Goal: Information Seeking & Learning: Learn about a topic

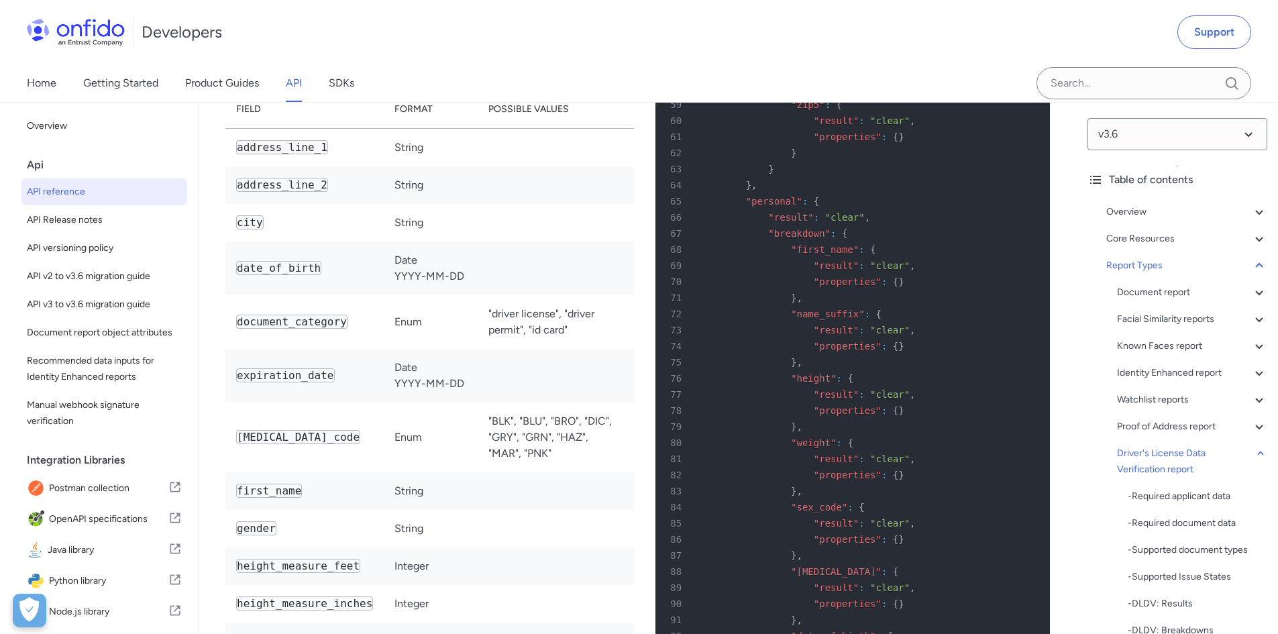
scroll to position [88838, 0]
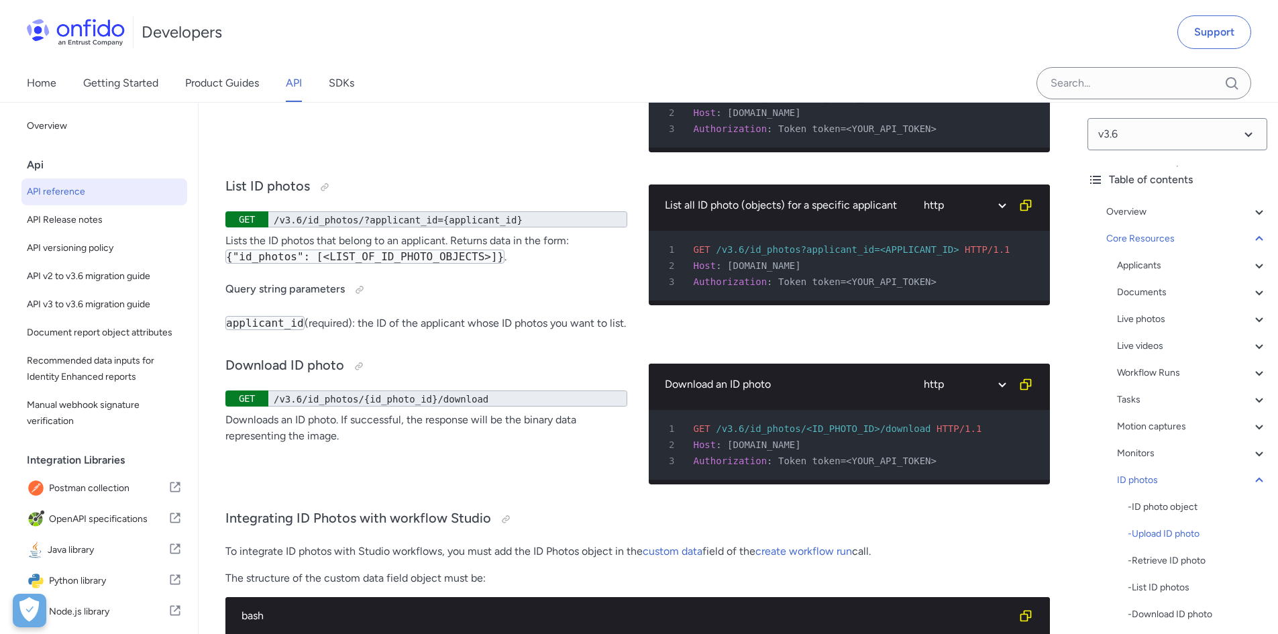
scroll to position [43012, 0]
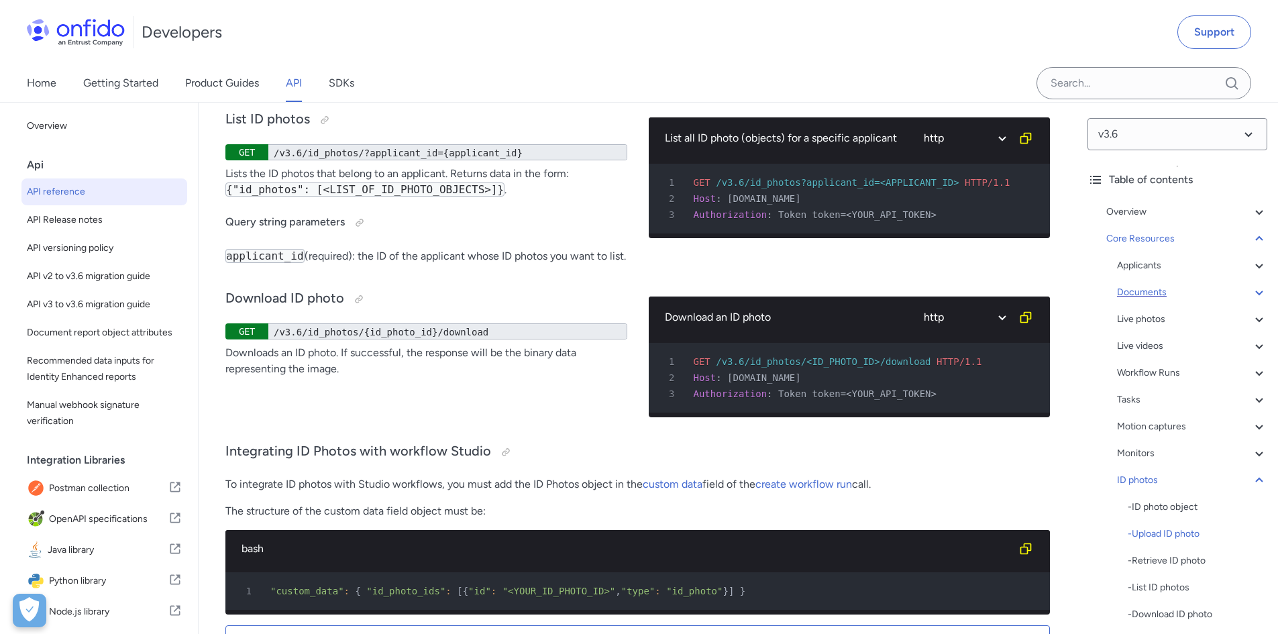
click at [1251, 295] on icon at bounding box center [1259, 293] width 16 height 16
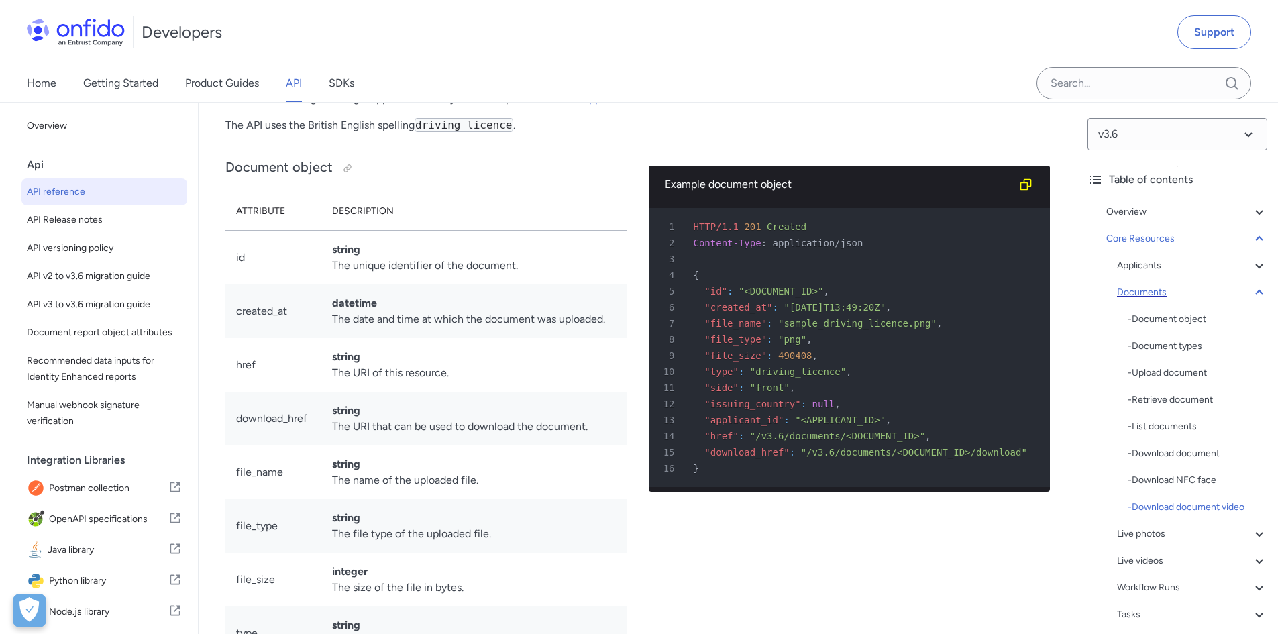
click at [1194, 503] on div "- Download document video" at bounding box center [1198, 507] width 140 height 16
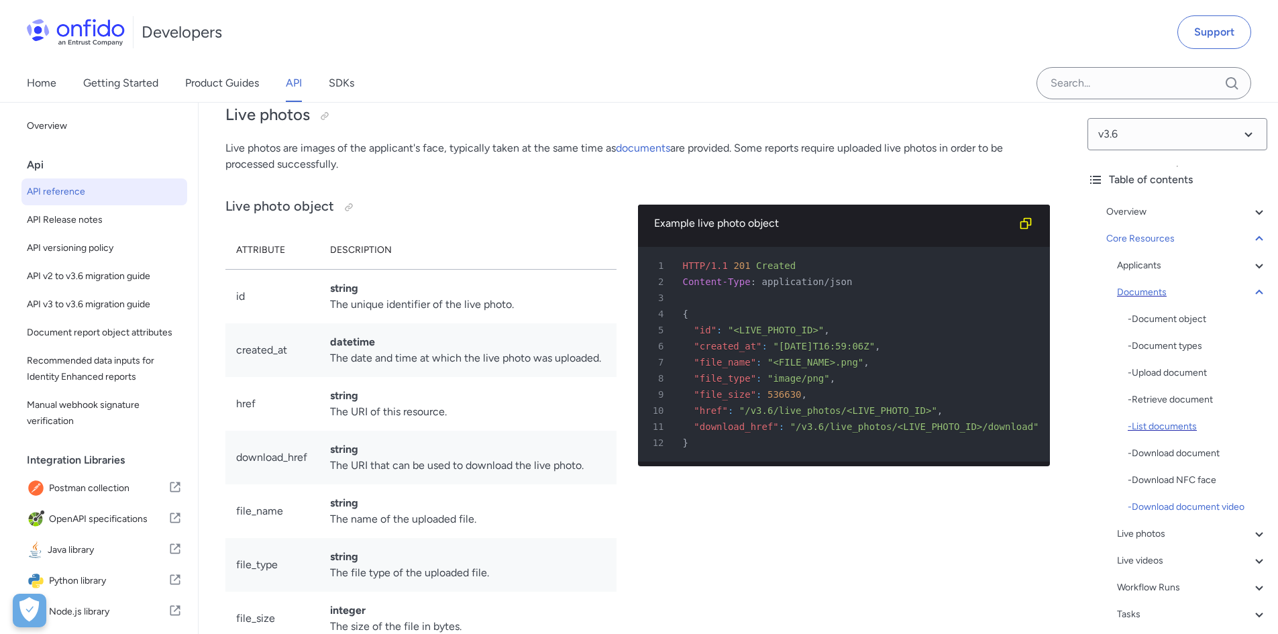
click at [1200, 429] on div "- List documents" at bounding box center [1198, 427] width 140 height 16
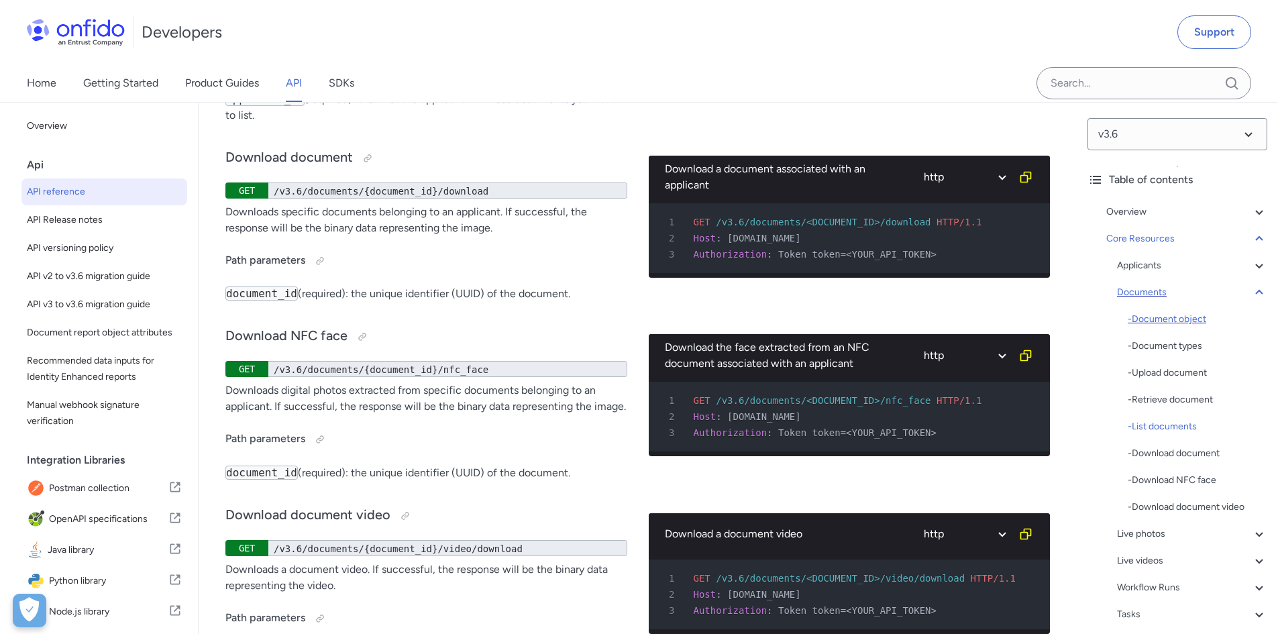
click at [1210, 323] on div "- Document object" at bounding box center [1198, 319] width 140 height 16
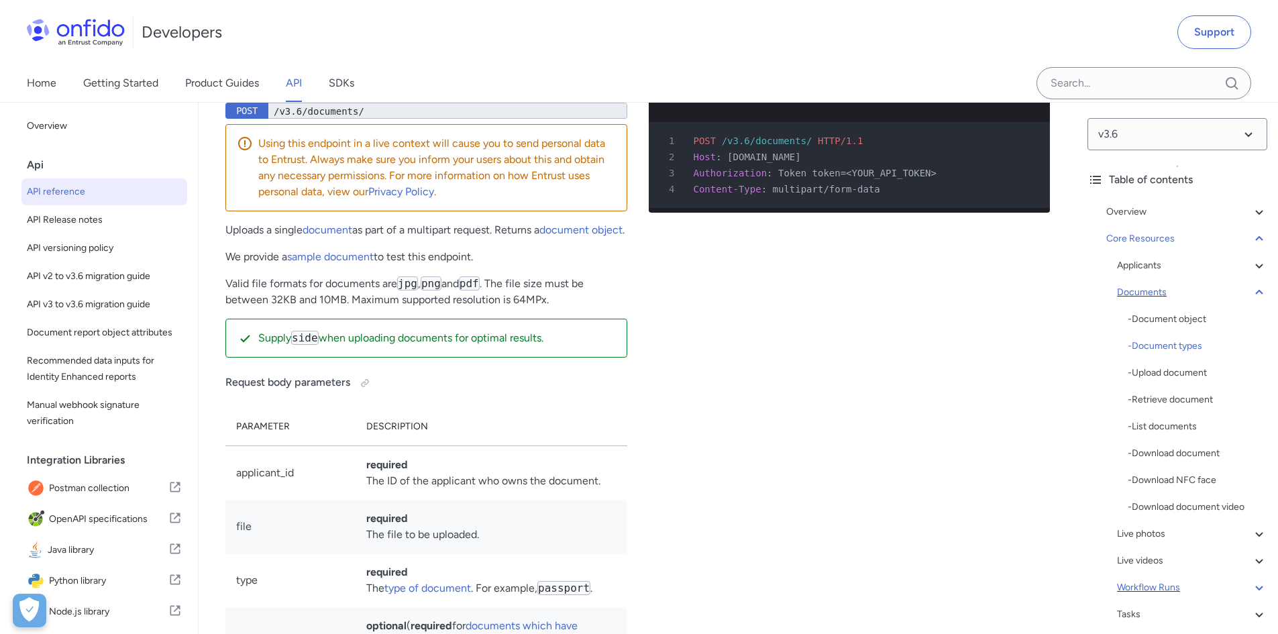
click at [1255, 586] on icon at bounding box center [1259, 588] width 16 height 16
